Goal: Information Seeking & Learning: Learn about a topic

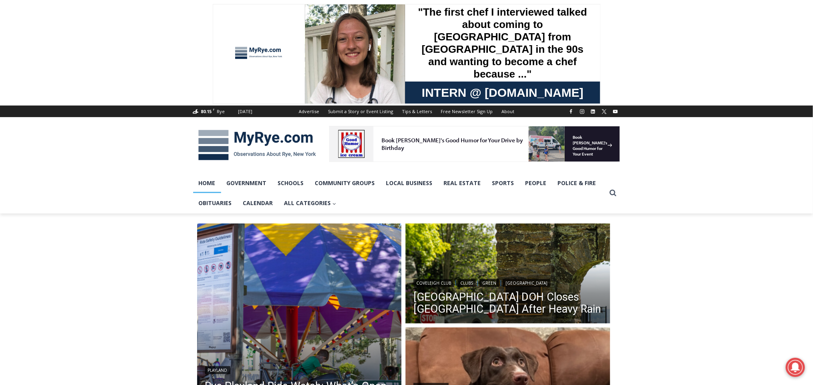
drag, startPoint x: 724, startPoint y: 128, endPoint x: 725, endPoint y: 162, distance: 33.6
click at [725, 162] on div at bounding box center [406, 145] width 813 height 56
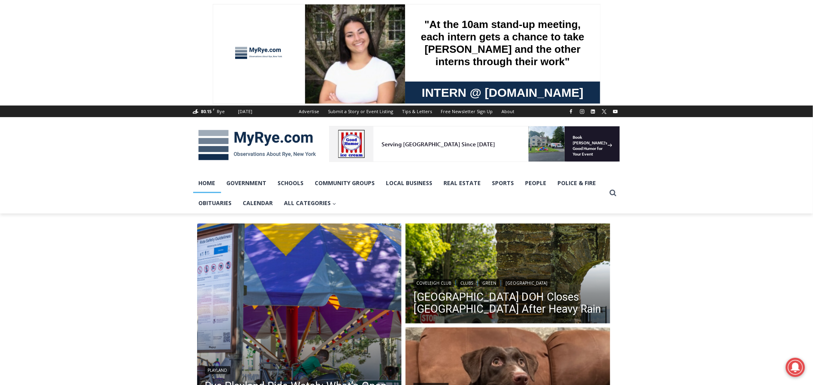
click at [106, 188] on div "80.15 F Rye [DATE] Advertise Submit a Story or Event Listing Tips & Letters Fre…" at bounding box center [406, 160] width 813 height 108
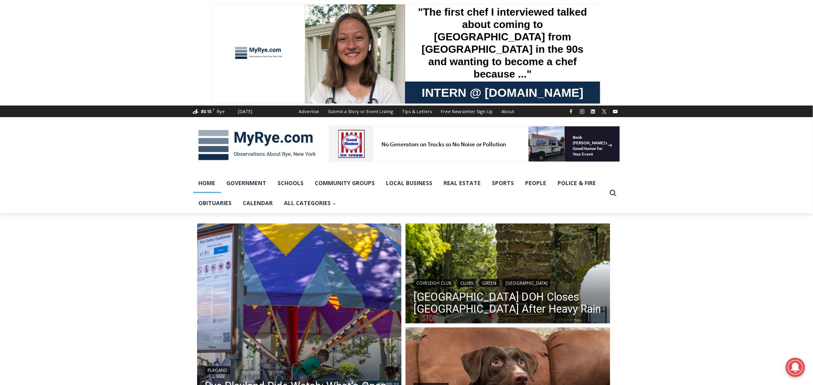
click at [620, 270] on div "Playland Rye Playland Ride Watch: What’s Open and Closed as of [DATE] [DATE] – …" at bounding box center [406, 328] width 427 height 213
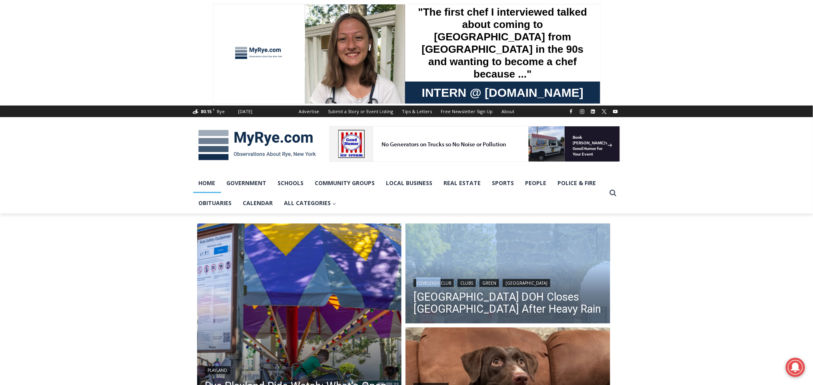
click at [620, 270] on div "Playland Rye Playland Ride Watch: What’s Open and Closed as of [DATE] [DATE] – …" at bounding box center [406, 328] width 427 height 213
